Goal: Use online tool/utility: Utilize a website feature to perform a specific function

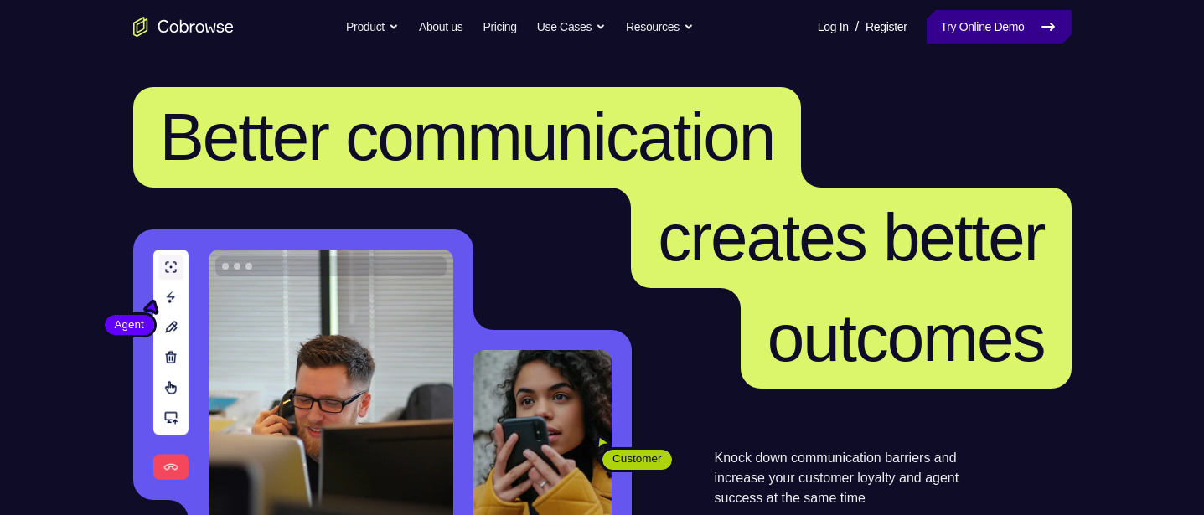
click at [1000, 29] on link "Try Online Demo" at bounding box center [998, 27] width 144 height 34
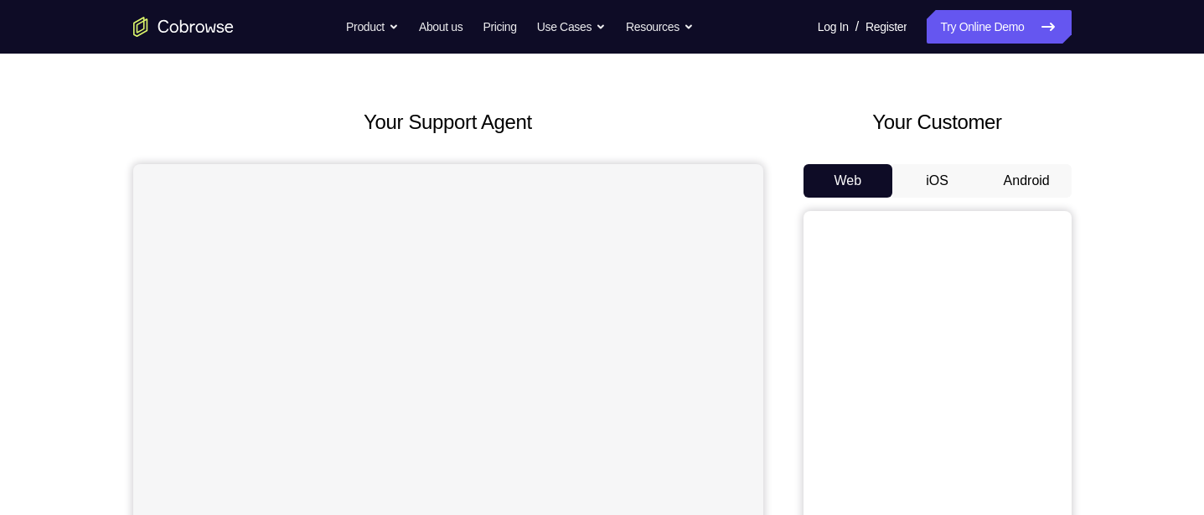
scroll to position [31, 0]
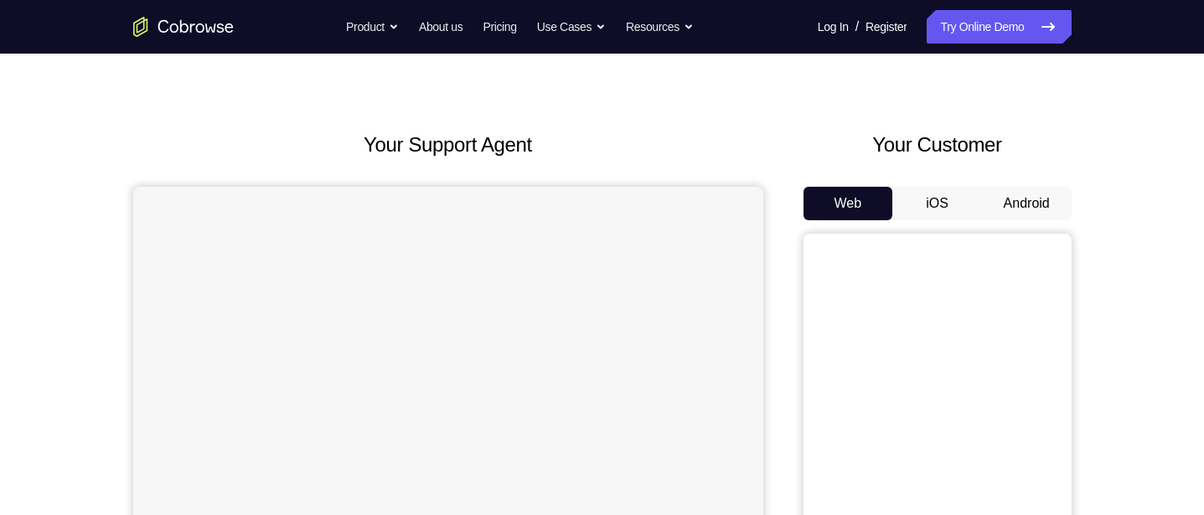
click at [1033, 204] on button "Android" at bounding box center [1027, 204] width 90 height 34
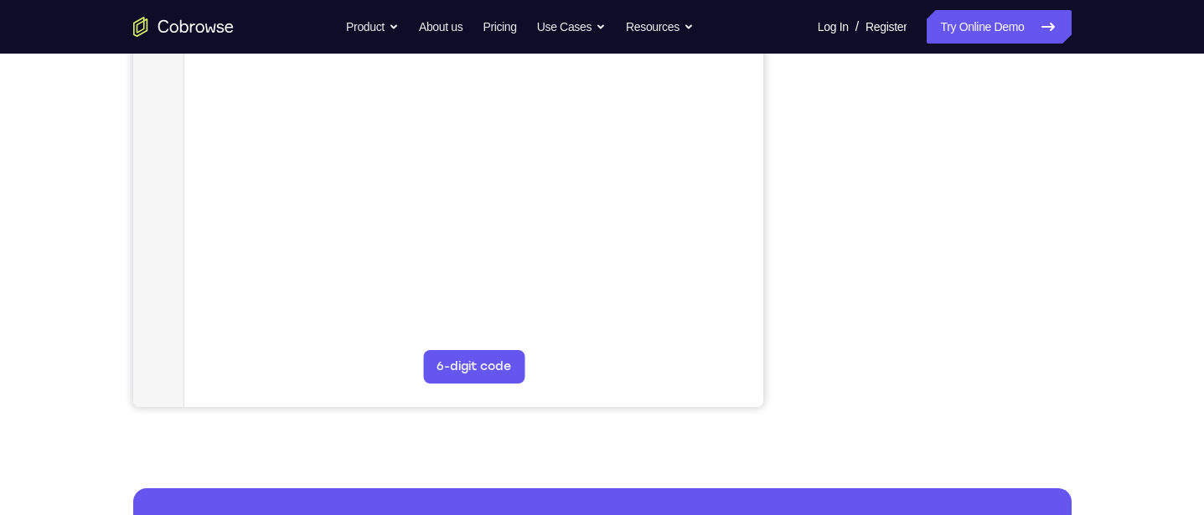
scroll to position [378, 0]
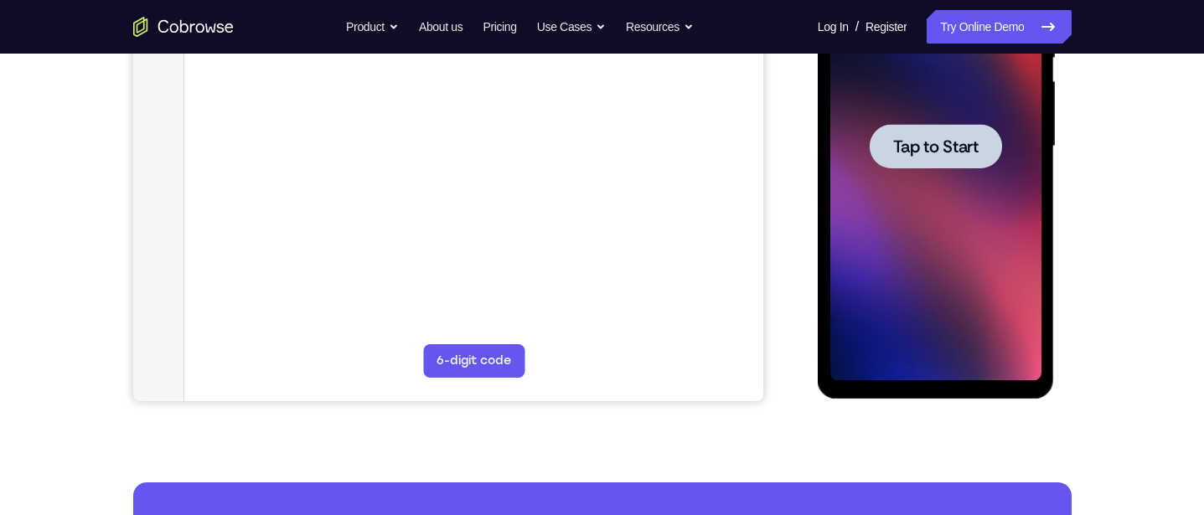
click at [944, 144] on span "Tap to Start" at bounding box center [935, 146] width 85 height 17
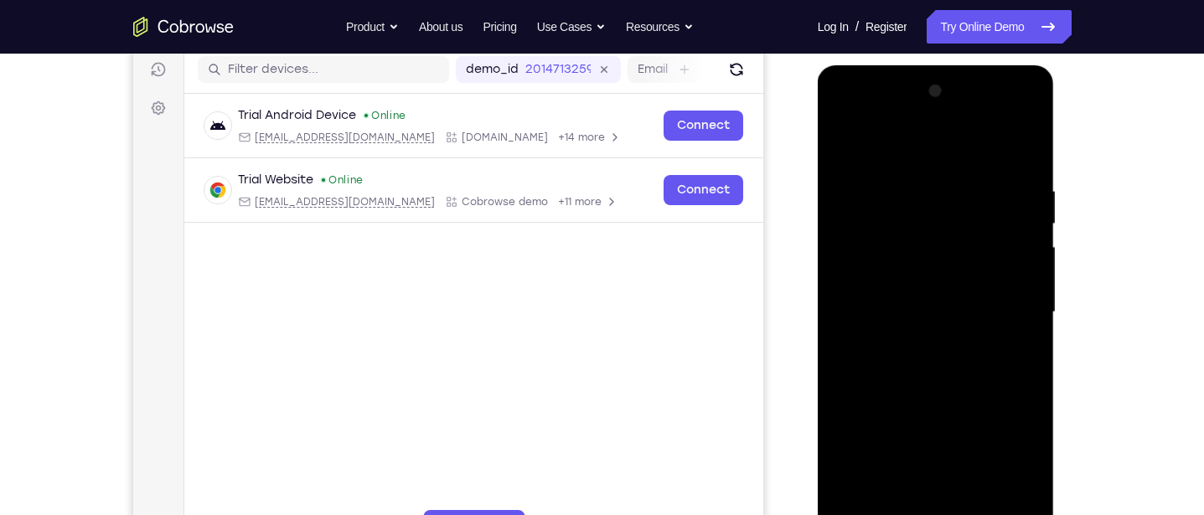
scroll to position [364, 0]
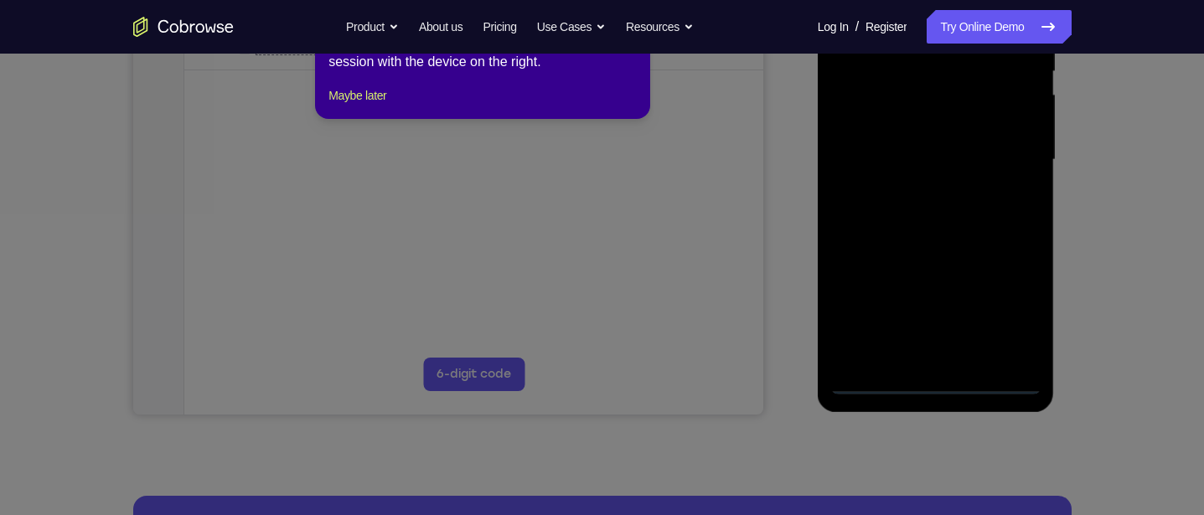
click at [941, 384] on icon at bounding box center [602, 236] width 1204 height 557
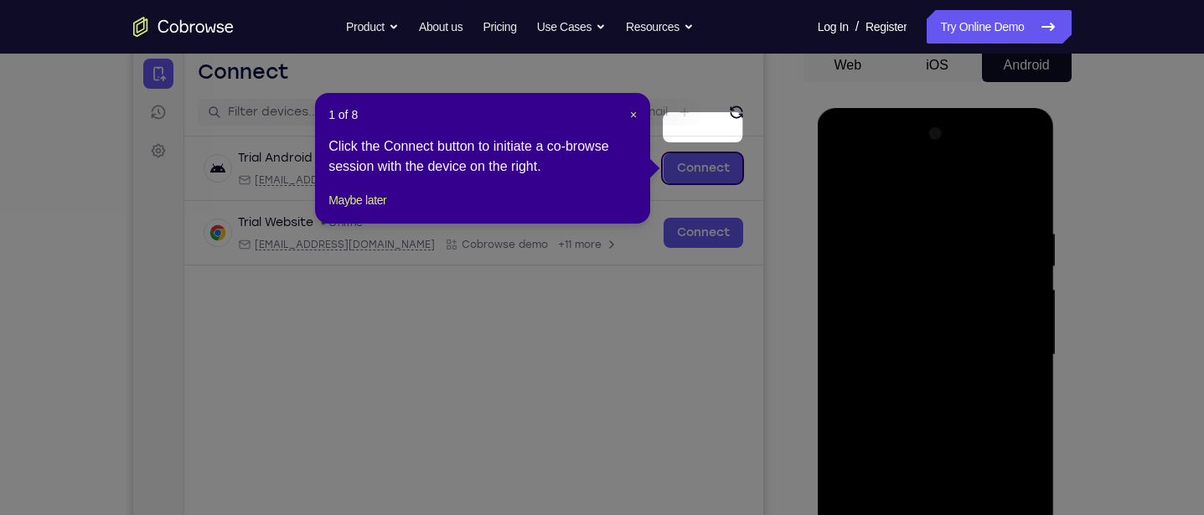
scroll to position [116, 0]
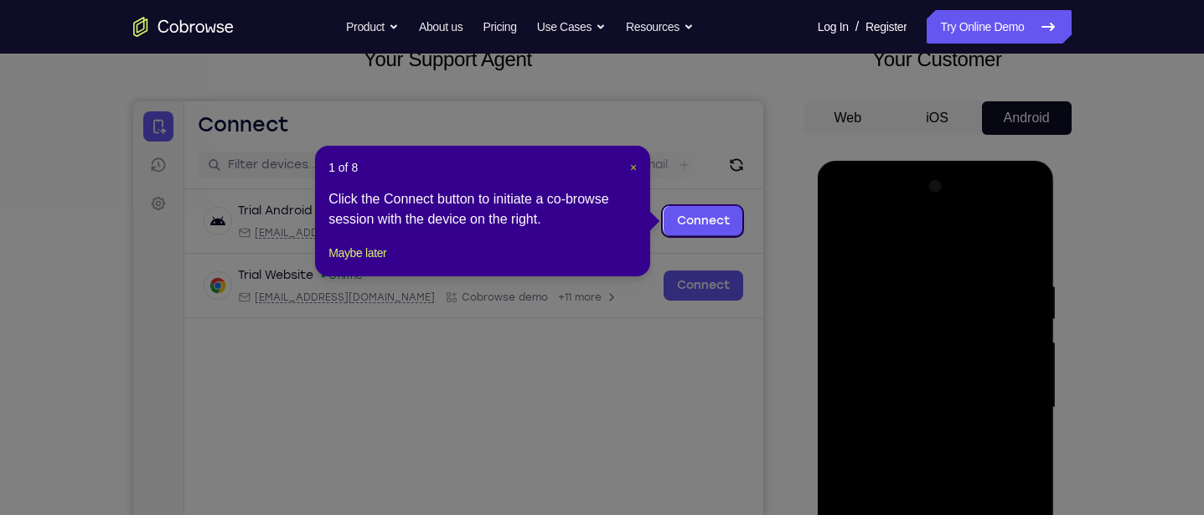
click at [632, 166] on span "×" at bounding box center [633, 167] width 7 height 13
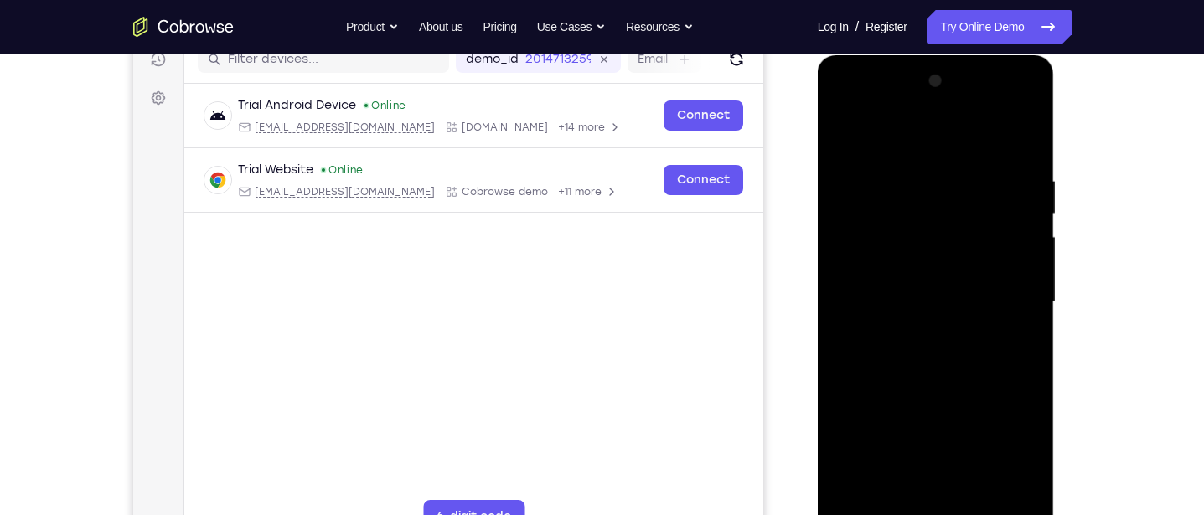
scroll to position [307, 0]
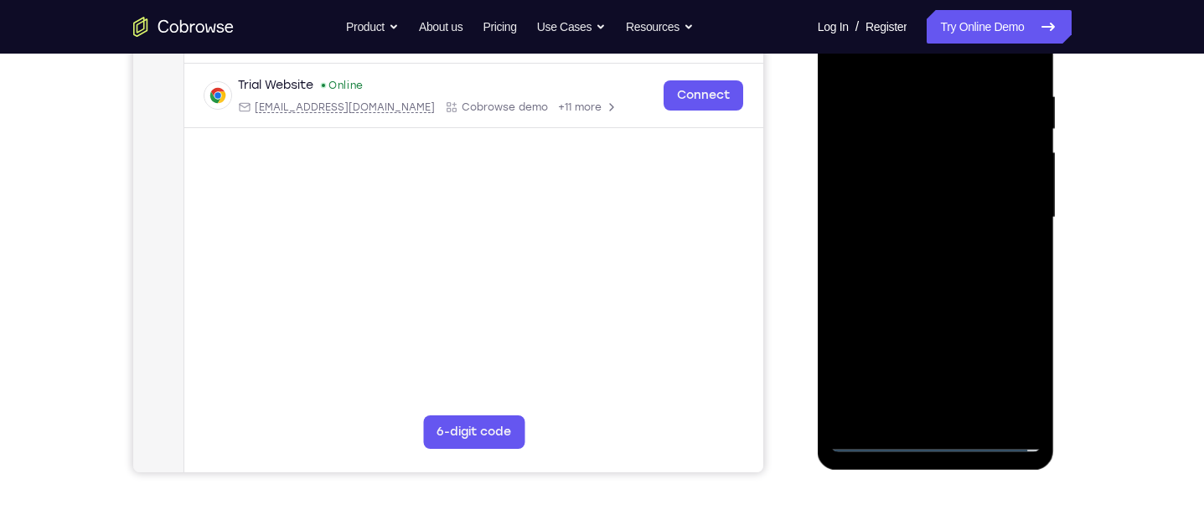
click at [942, 443] on div at bounding box center [935, 217] width 211 height 469
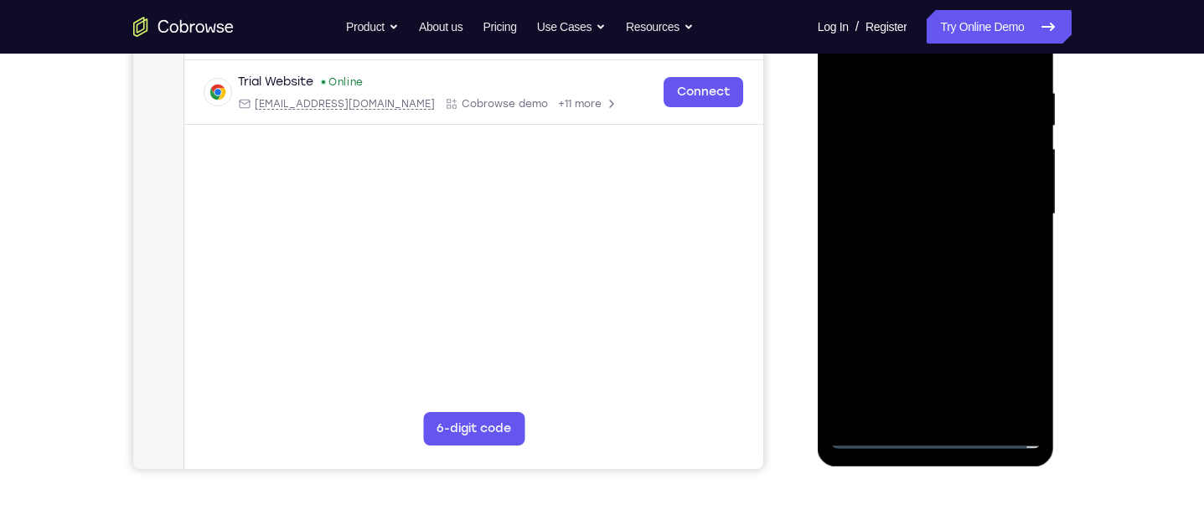
scroll to position [312, 0]
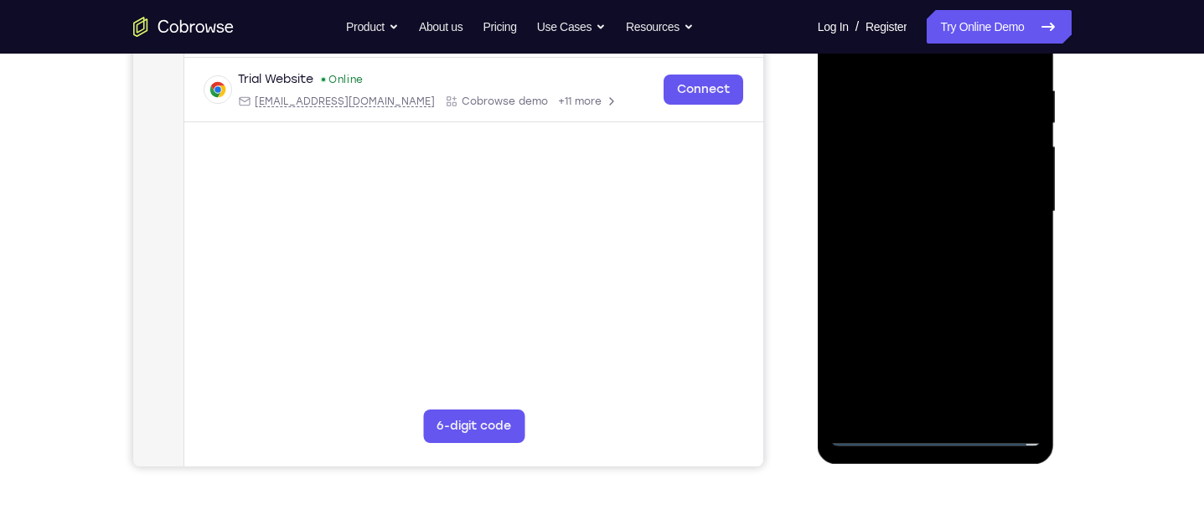
click at [1016, 360] on div at bounding box center [935, 211] width 211 height 469
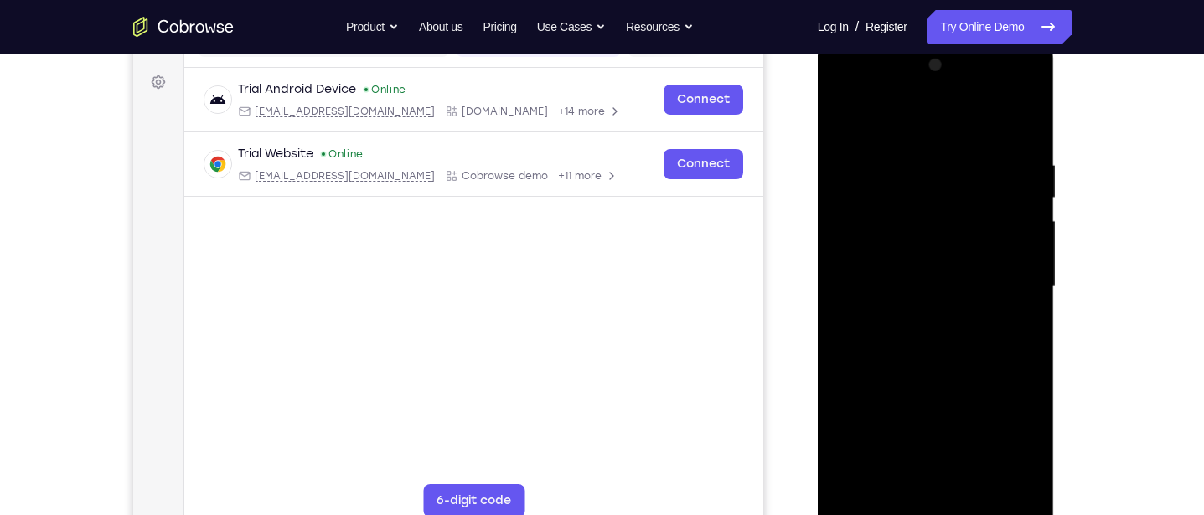
scroll to position [230, 0]
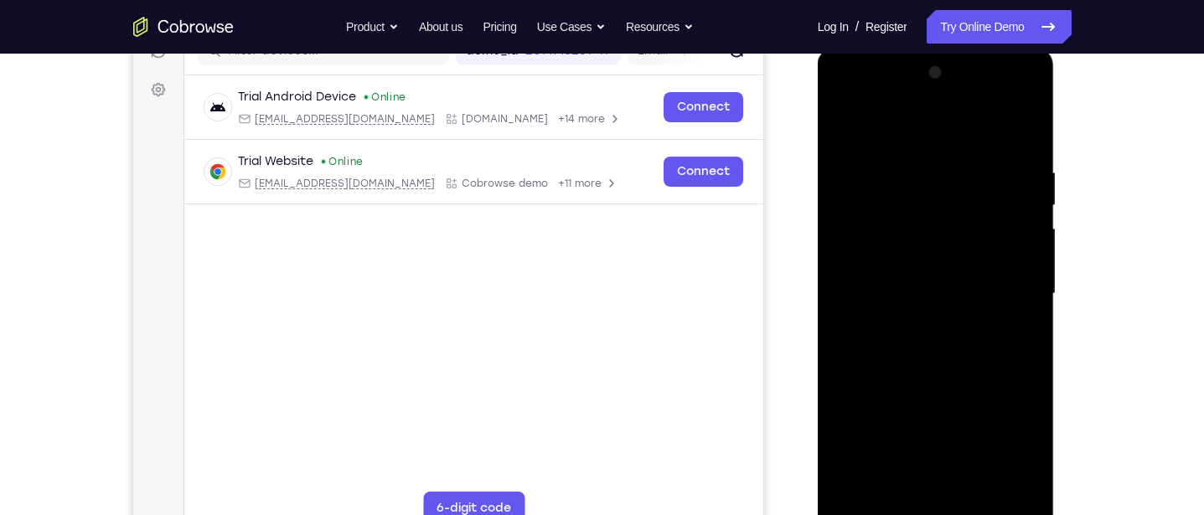
click at [945, 121] on div at bounding box center [935, 293] width 211 height 469
click at [1007, 293] on div at bounding box center [935, 293] width 211 height 469
click at [921, 326] on div at bounding box center [935, 293] width 211 height 469
click at [958, 270] on div at bounding box center [935, 293] width 211 height 469
click at [920, 261] on div at bounding box center [935, 293] width 211 height 469
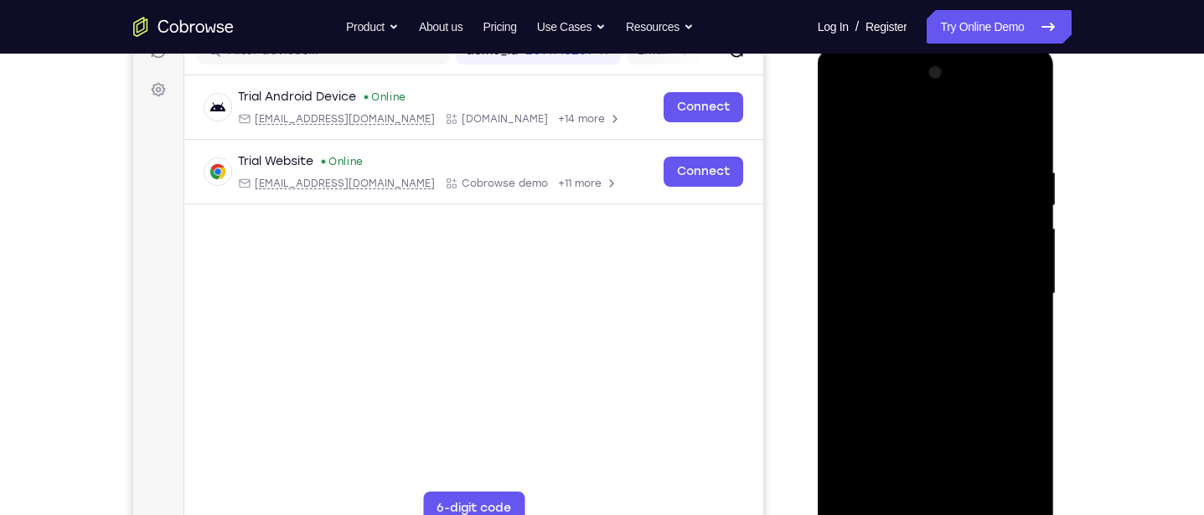
click at [947, 293] on div at bounding box center [935, 293] width 211 height 469
click at [993, 347] on div at bounding box center [935, 293] width 211 height 469
click at [1011, 132] on div at bounding box center [935, 293] width 211 height 469
click at [962, 343] on div at bounding box center [935, 293] width 211 height 469
click at [960, 353] on div at bounding box center [935, 293] width 211 height 469
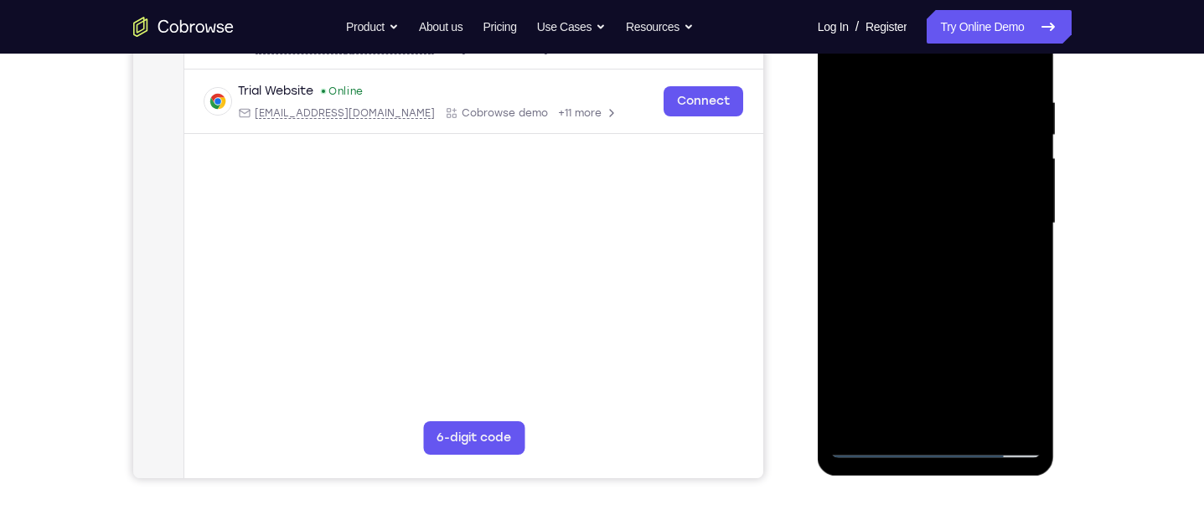
scroll to position [330, 0]
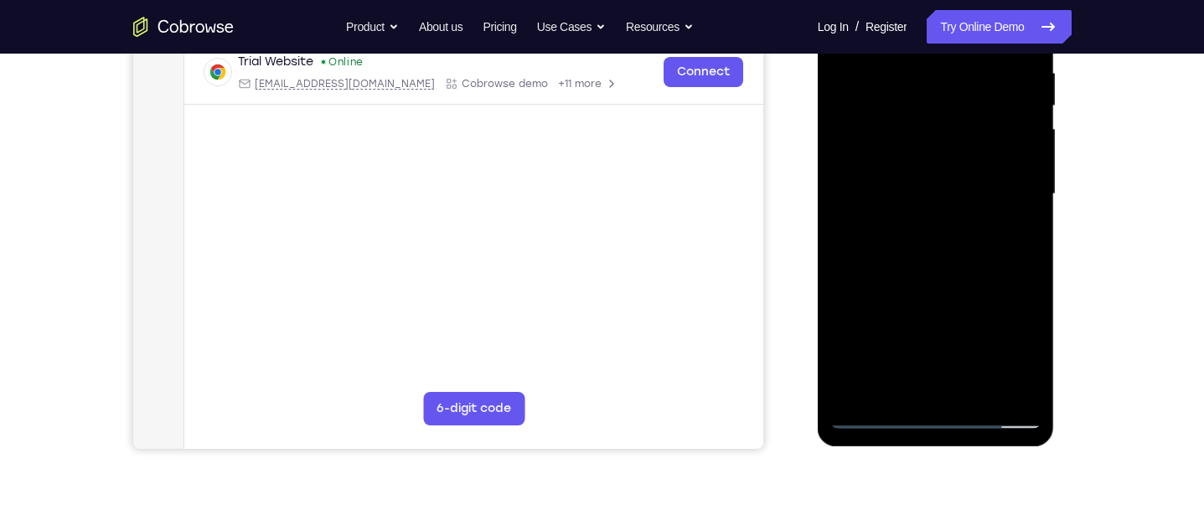
click at [978, 390] on div at bounding box center [935, 194] width 211 height 469
click at [970, 260] on div at bounding box center [935, 194] width 211 height 469
click at [972, 390] on div at bounding box center [935, 194] width 211 height 469
click at [957, 257] on div at bounding box center [935, 194] width 211 height 469
click at [955, 227] on div at bounding box center [935, 194] width 211 height 469
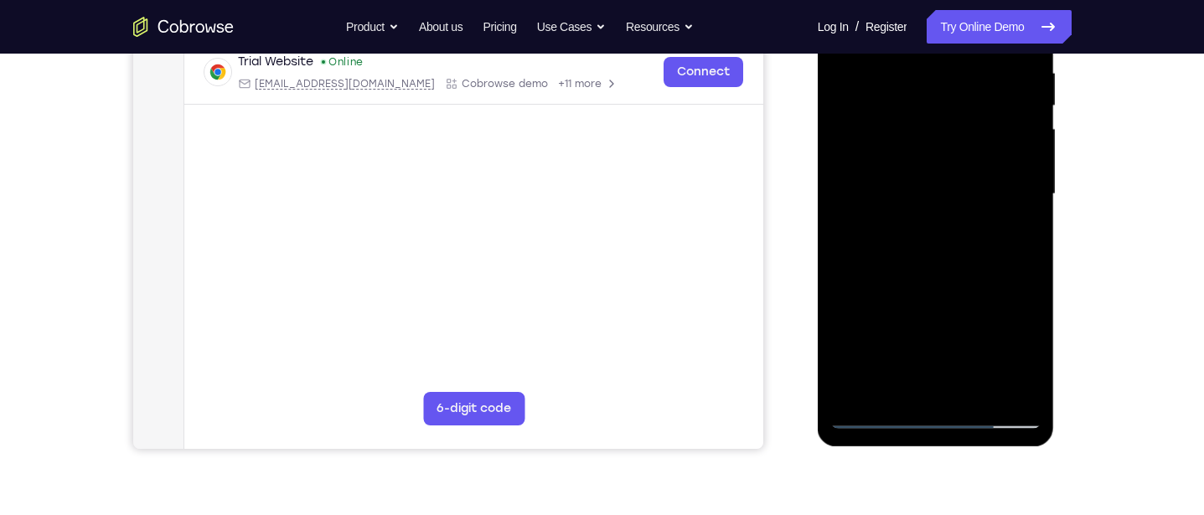
click at [931, 219] on div at bounding box center [935, 194] width 211 height 469
click at [1014, 237] on div at bounding box center [935, 194] width 211 height 469
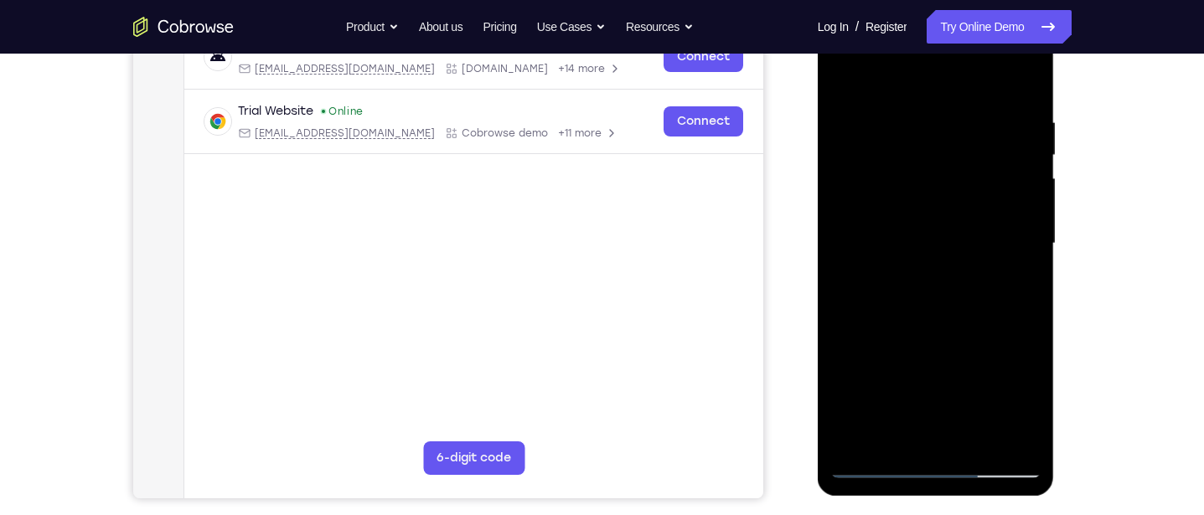
scroll to position [245, 0]
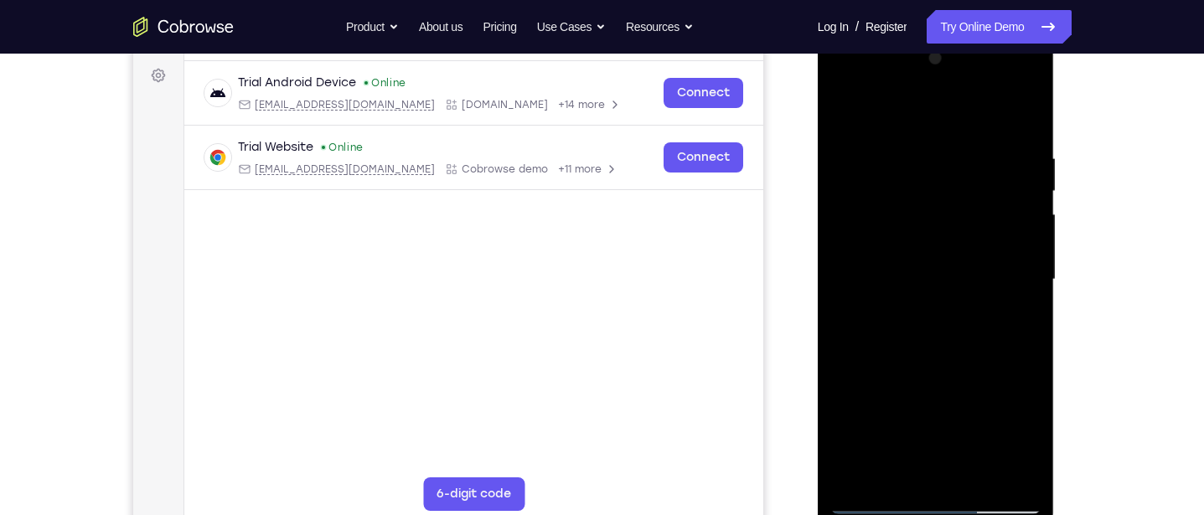
click at [842, 116] on div at bounding box center [935, 279] width 211 height 469
click at [941, 272] on div at bounding box center [935, 279] width 211 height 469
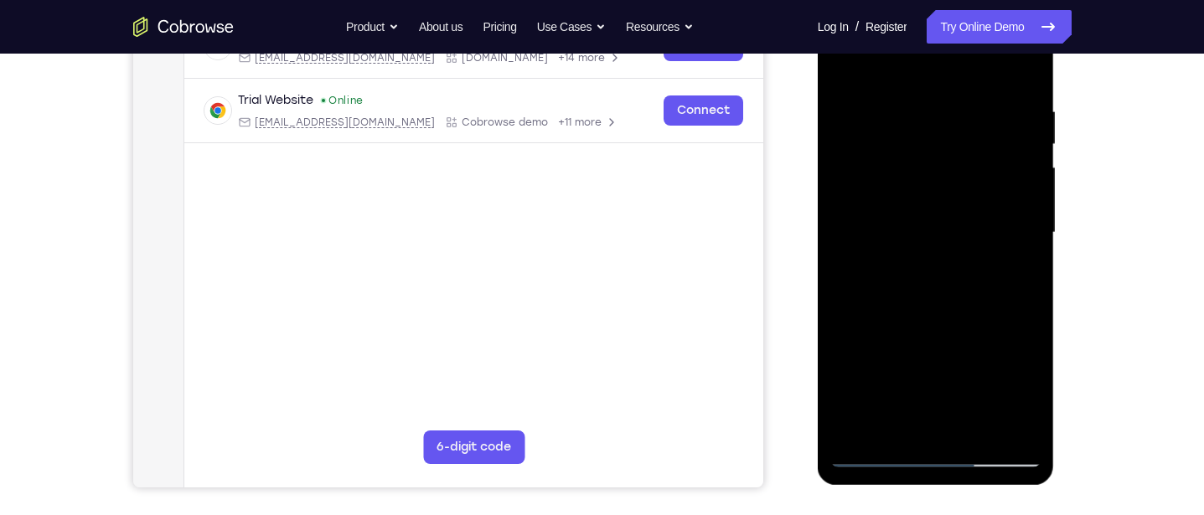
scroll to position [356, 0]
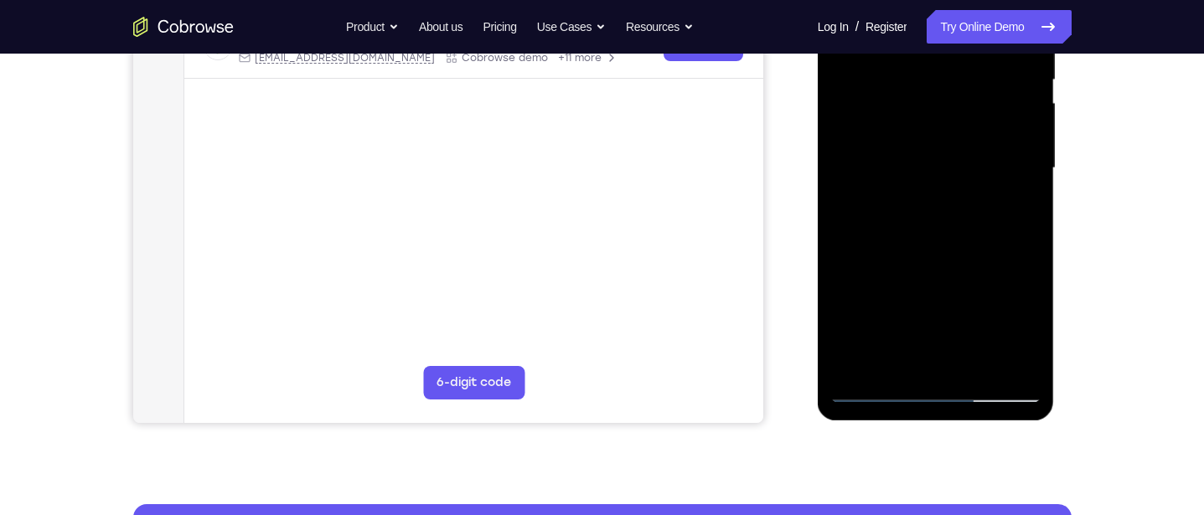
click at [908, 359] on div at bounding box center [935, 168] width 211 height 469
click at [882, 208] on div at bounding box center [935, 168] width 211 height 469
click at [1025, 325] on div at bounding box center [935, 168] width 211 height 469
click at [1018, 213] on div at bounding box center [935, 168] width 211 height 469
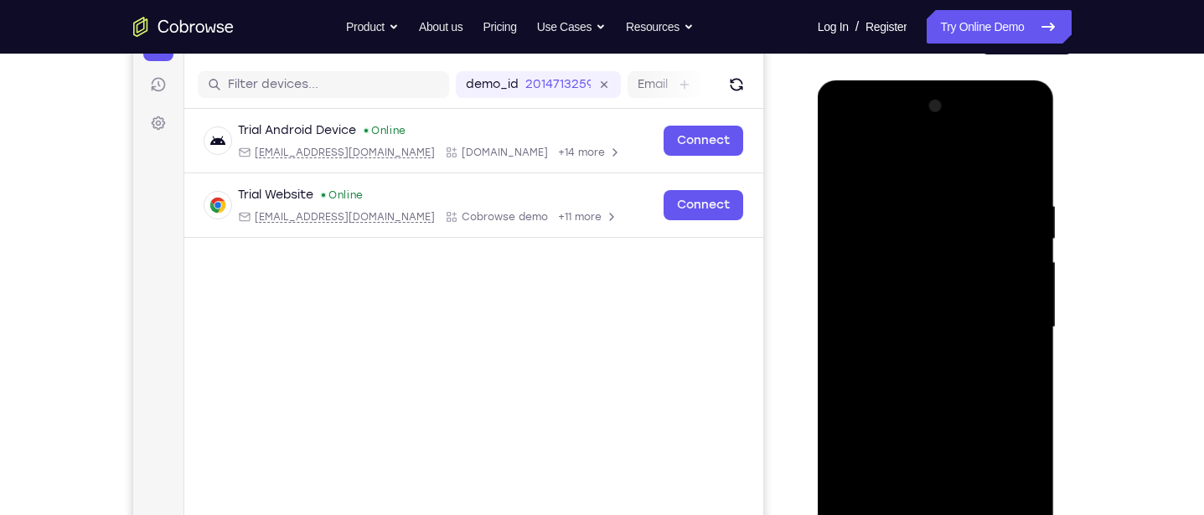
scroll to position [195, 0]
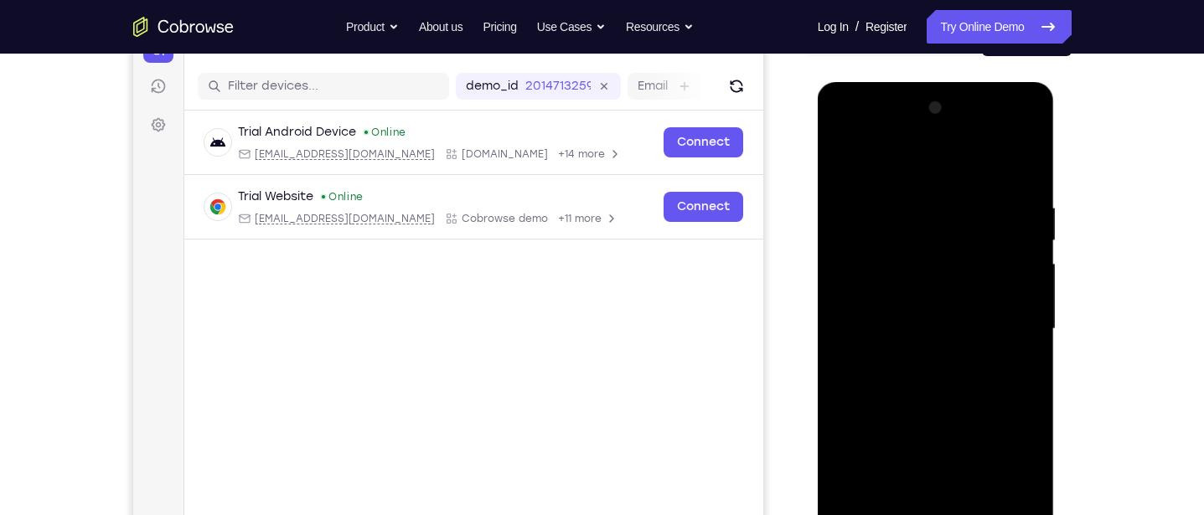
click at [841, 163] on div at bounding box center [935, 329] width 211 height 469
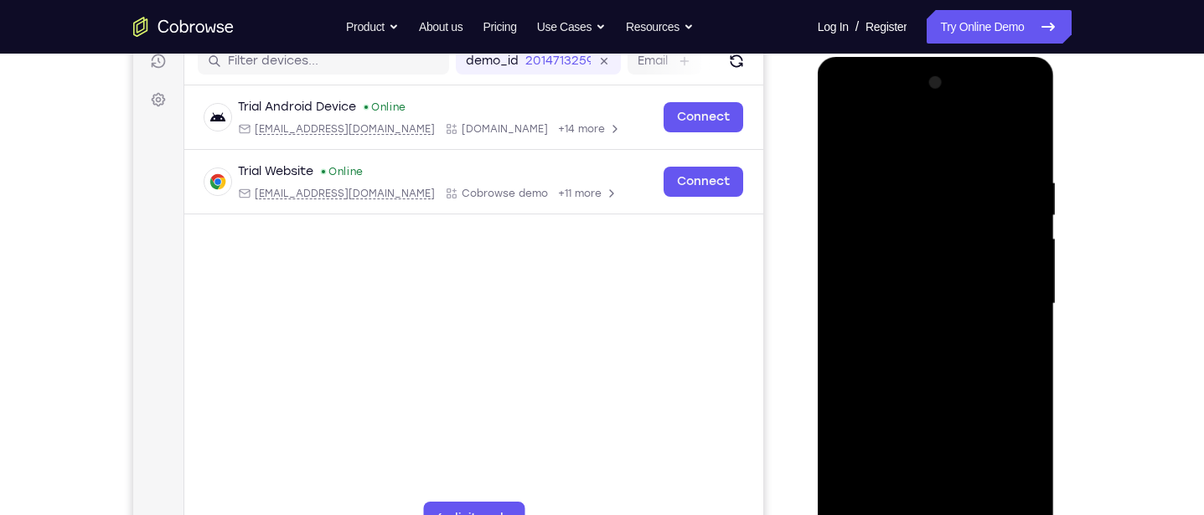
scroll to position [219, 0]
click at [968, 214] on div at bounding box center [935, 304] width 211 height 469
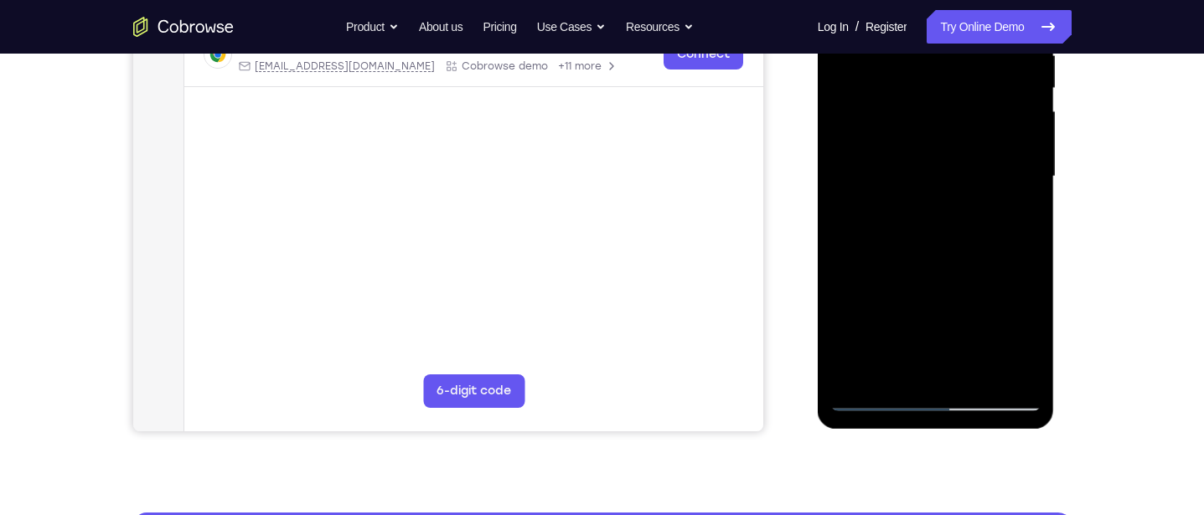
scroll to position [348, 0]
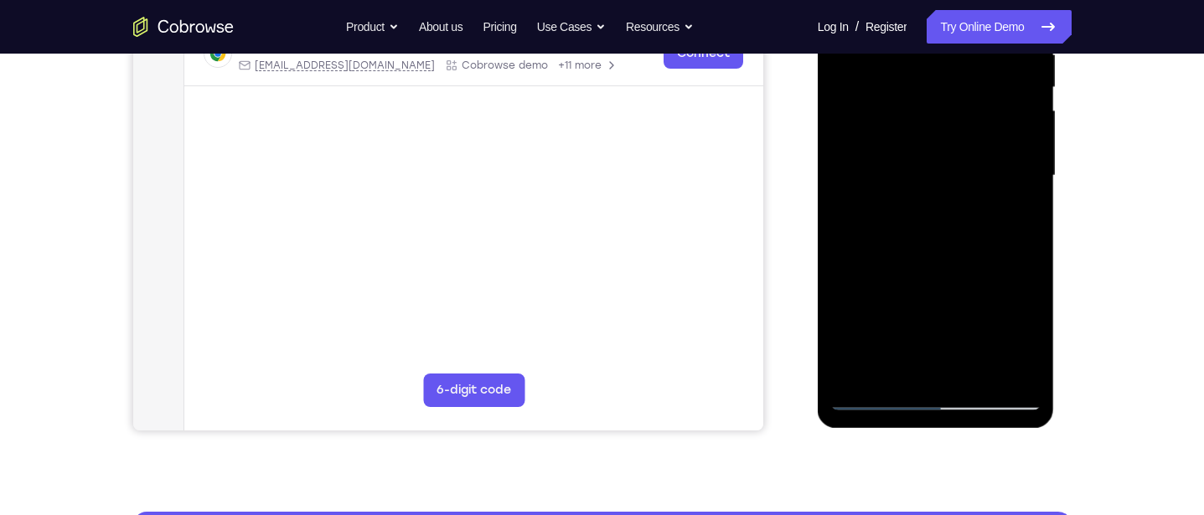
click at [1015, 213] on div at bounding box center [935, 175] width 211 height 469
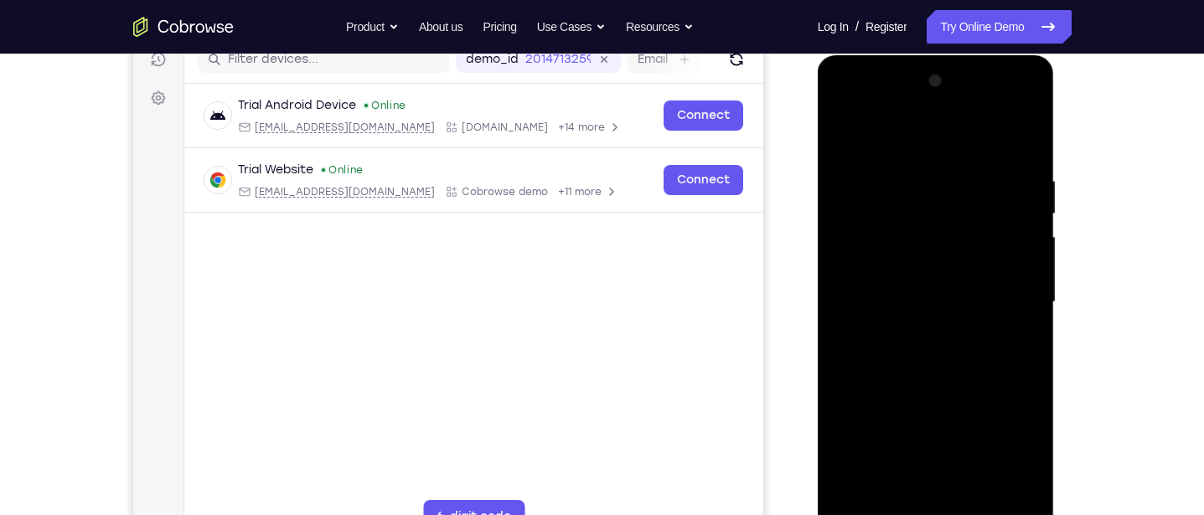
scroll to position [220, 0]
click at [850, 132] on div at bounding box center [935, 304] width 211 height 469
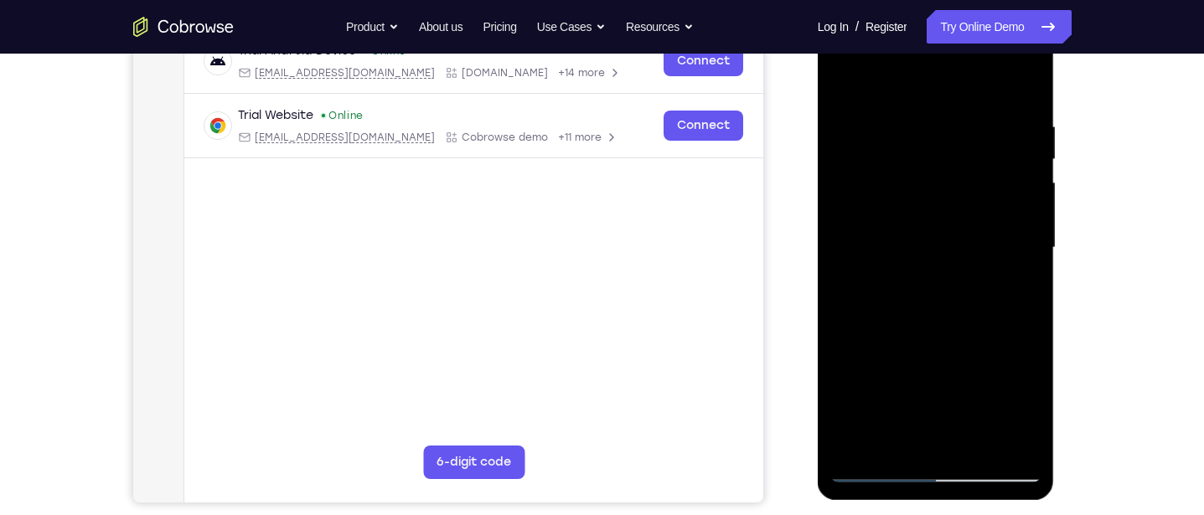
scroll to position [275, 0]
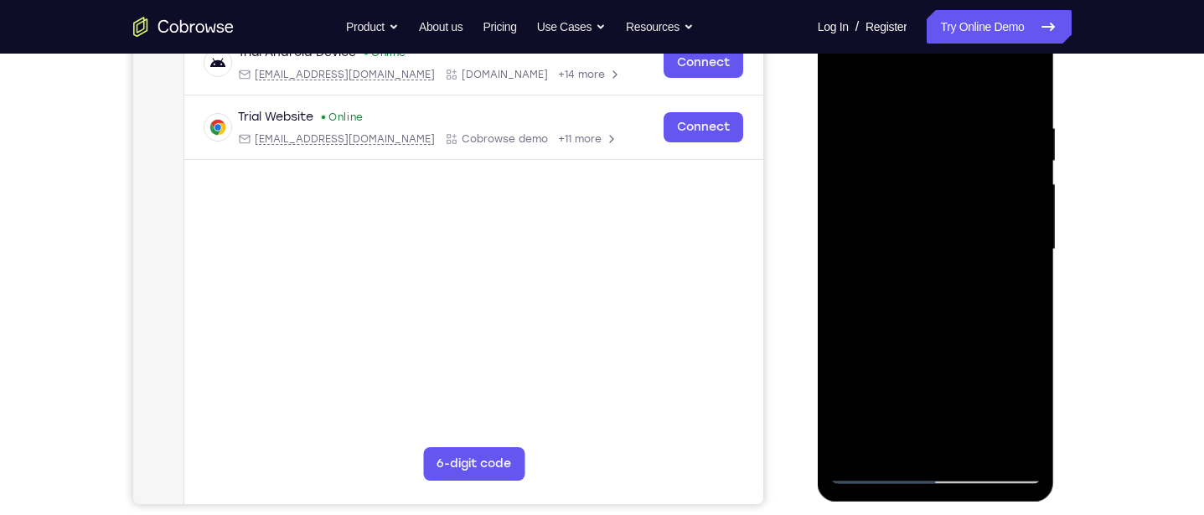
click at [914, 118] on div at bounding box center [935, 249] width 211 height 469
click at [1017, 447] on div at bounding box center [935, 249] width 211 height 469
click at [1022, 362] on div at bounding box center [935, 249] width 211 height 469
click at [1017, 438] on div at bounding box center [935, 249] width 211 height 469
click at [1017, 379] on div at bounding box center [935, 249] width 211 height 469
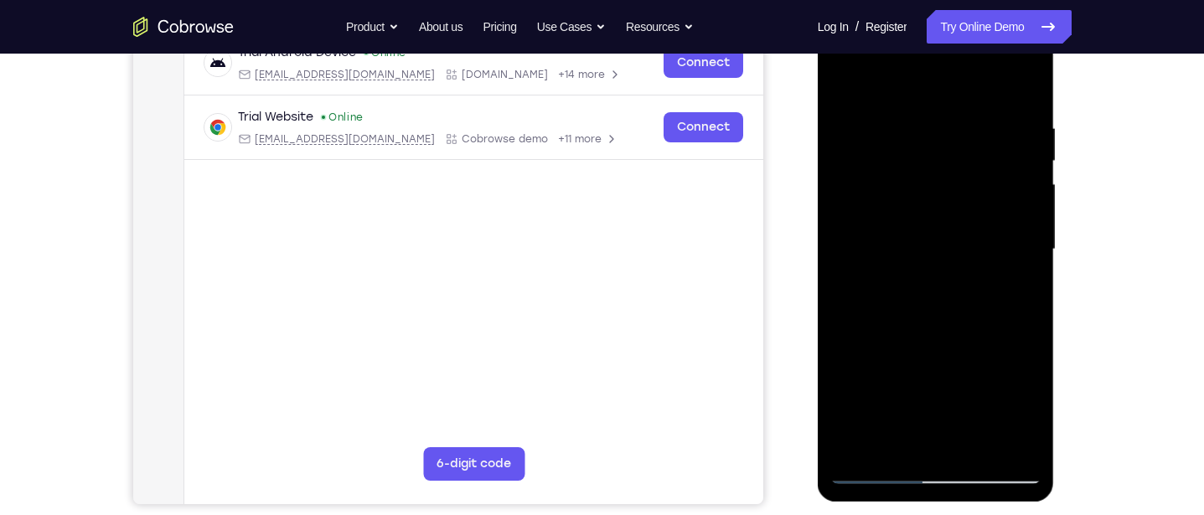
click at [1016, 274] on div at bounding box center [935, 249] width 211 height 469
click at [1016, 280] on div at bounding box center [935, 249] width 211 height 469
click at [1018, 296] on div at bounding box center [935, 249] width 211 height 469
click at [1018, 297] on div at bounding box center [935, 249] width 211 height 469
click at [1017, 164] on div at bounding box center [935, 249] width 211 height 469
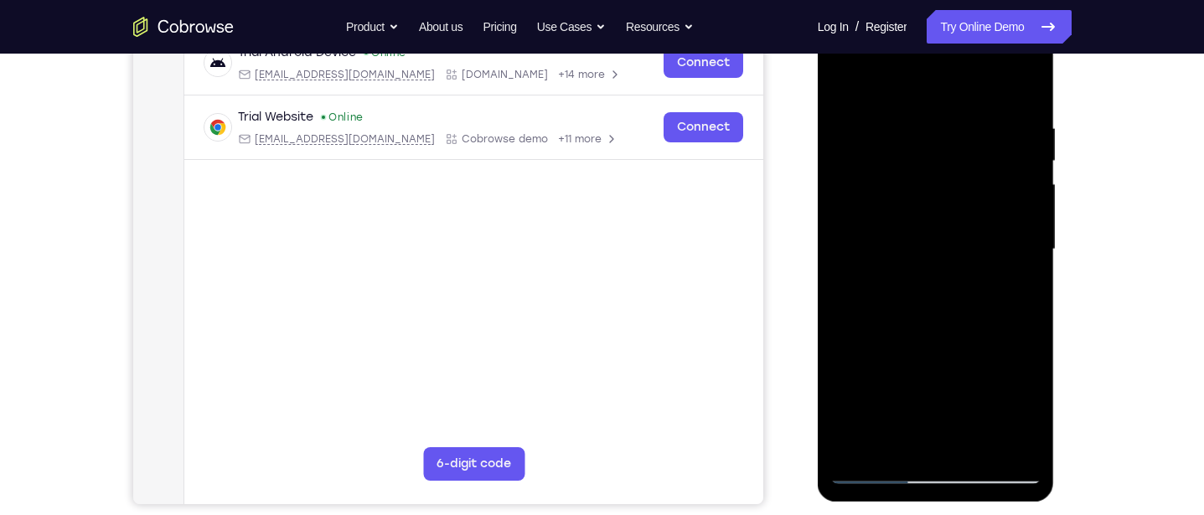
click at [1019, 288] on div at bounding box center [935, 249] width 211 height 469
click at [1022, 297] on div at bounding box center [935, 249] width 211 height 469
click at [1012, 264] on div at bounding box center [935, 249] width 211 height 469
click at [1000, 436] on div at bounding box center [935, 249] width 211 height 469
click at [1020, 229] on div at bounding box center [935, 249] width 211 height 469
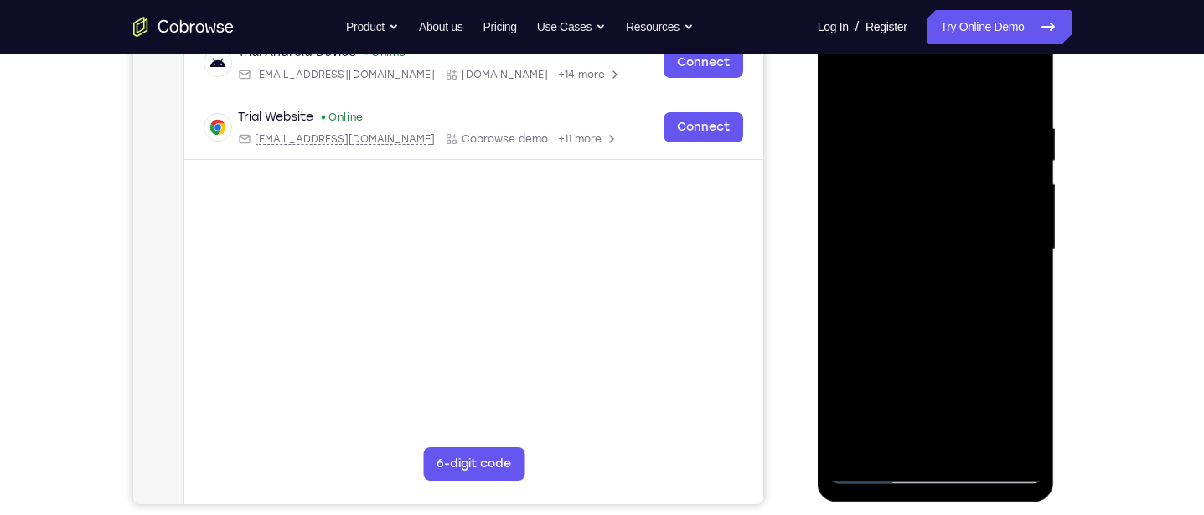
click at [1011, 289] on div at bounding box center [935, 249] width 211 height 469
click at [1011, 383] on div at bounding box center [935, 249] width 211 height 469
click at [1018, 296] on div at bounding box center [935, 249] width 211 height 469
click at [1015, 301] on div at bounding box center [935, 249] width 211 height 469
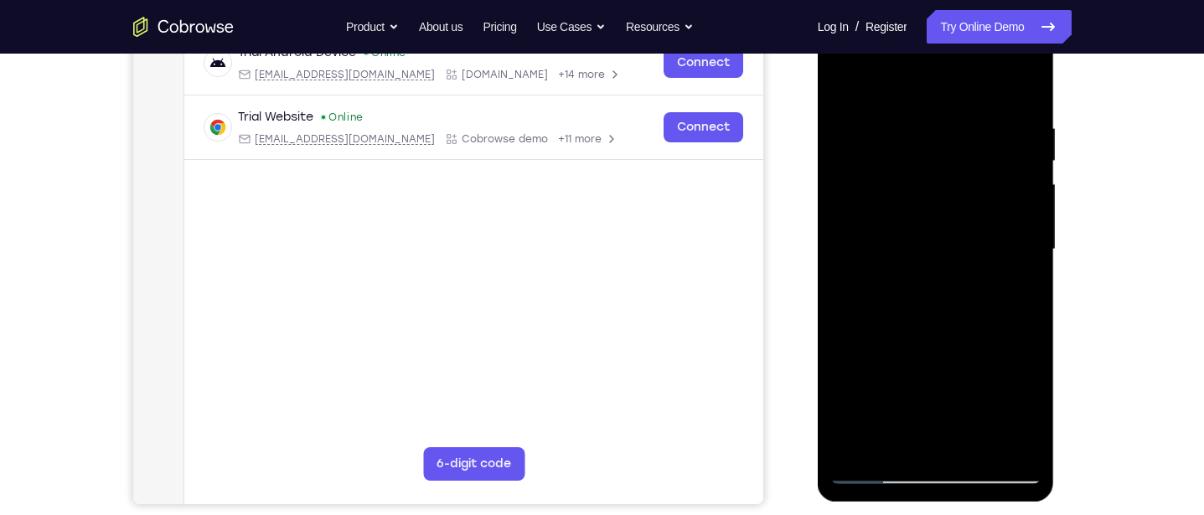
click at [1019, 284] on div at bounding box center [935, 249] width 211 height 469
click at [1014, 353] on div at bounding box center [935, 249] width 211 height 469
click at [1001, 441] on div at bounding box center [935, 249] width 211 height 469
click at [1011, 251] on div at bounding box center [935, 249] width 211 height 469
click at [1020, 198] on div at bounding box center [935, 249] width 211 height 469
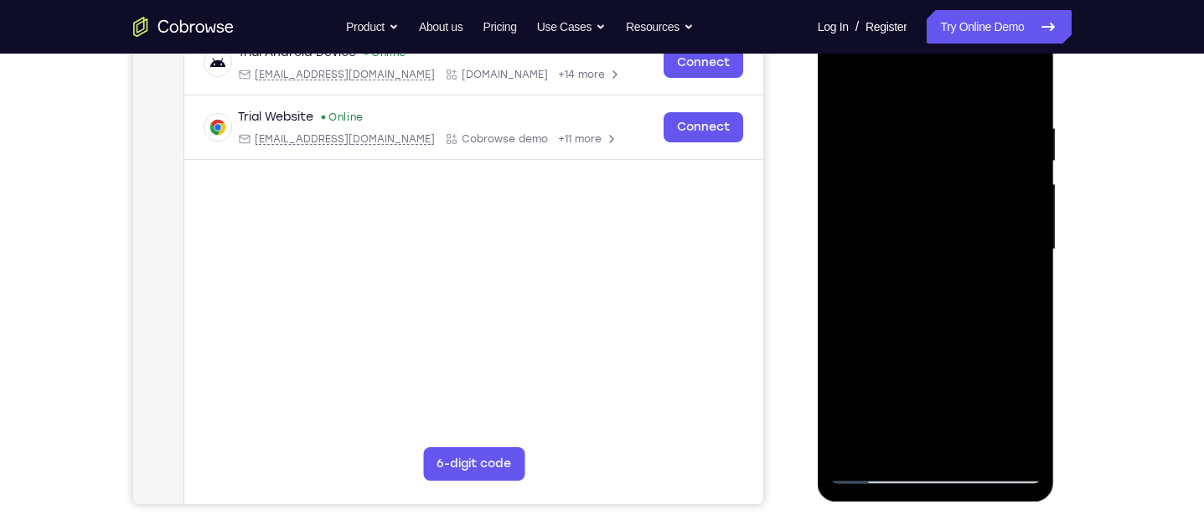
click at [1010, 201] on div at bounding box center [935, 249] width 211 height 469
click at [1009, 205] on div at bounding box center [935, 249] width 211 height 469
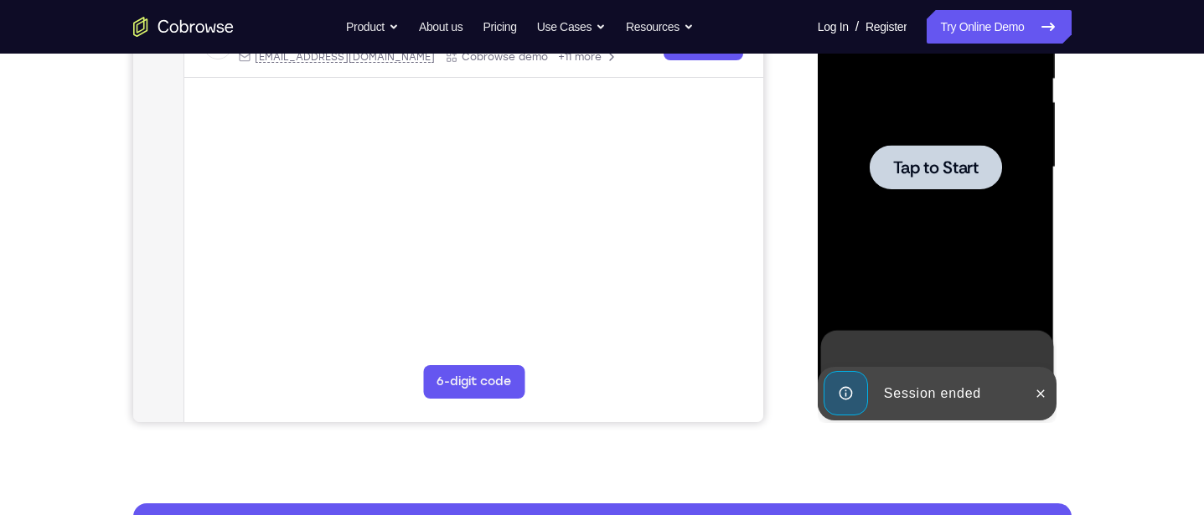
scroll to position [360, 0]
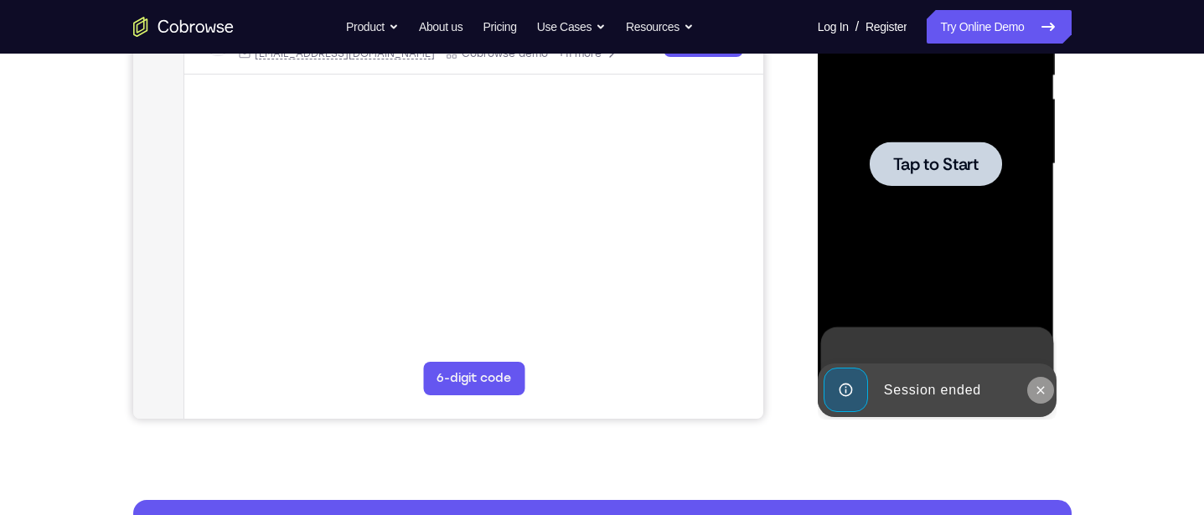
click at [1047, 386] on icon at bounding box center [1040, 390] width 13 height 13
